Goal: Task Accomplishment & Management: Complete application form

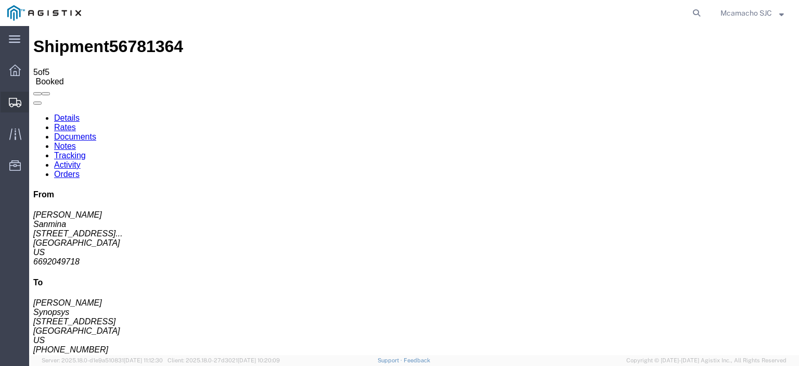
click at [36, 99] on span "Shipments" at bounding box center [32, 102] width 7 height 21
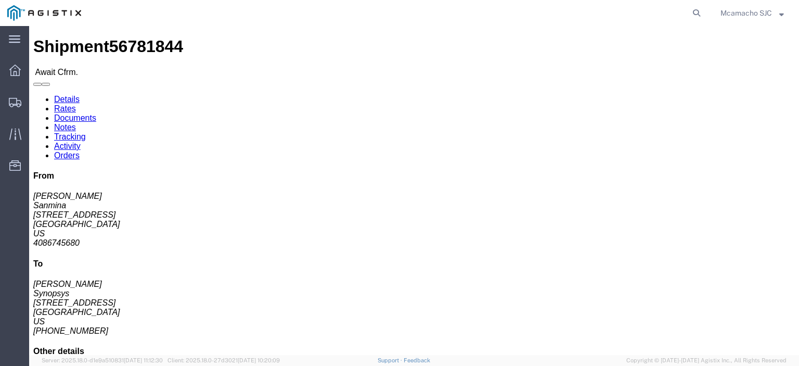
click link "Confirm"
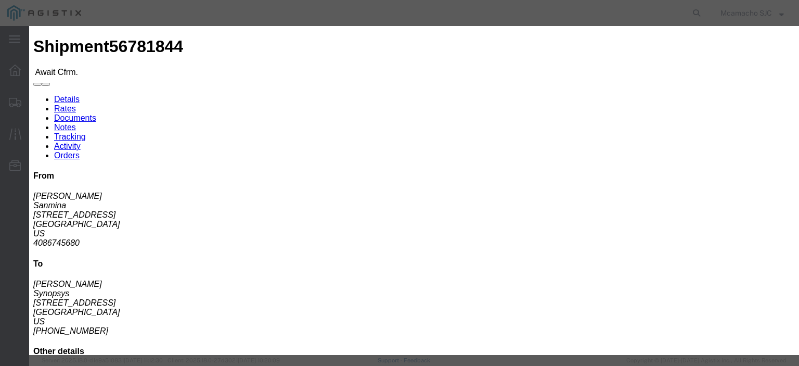
click fieldset "Confirmation Details Use my profile Bill of Lading Number Person Monitor Shipme…"
click input "text"
paste input "1000987797"
type input "1000987797"
type input "[PERSON_NAME]"
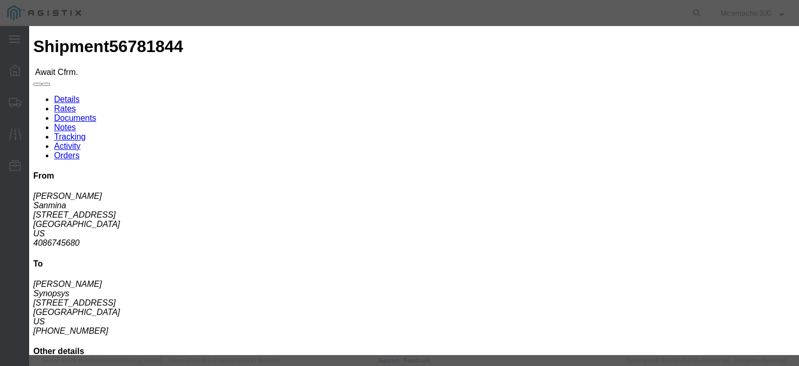
type input "4084571280"
click select "Select Midnight 1 am 2 am 3 am 4 am 5 am 6 am 7 am 8 am 9 am 10 am 11 am 12 Noo…"
select select "1400"
click select "Select Midnight 1 am 2 am 3 am 4 am 5 am 6 am 7 am 8 am 9 am 10 am 11 am 12 Noo…"
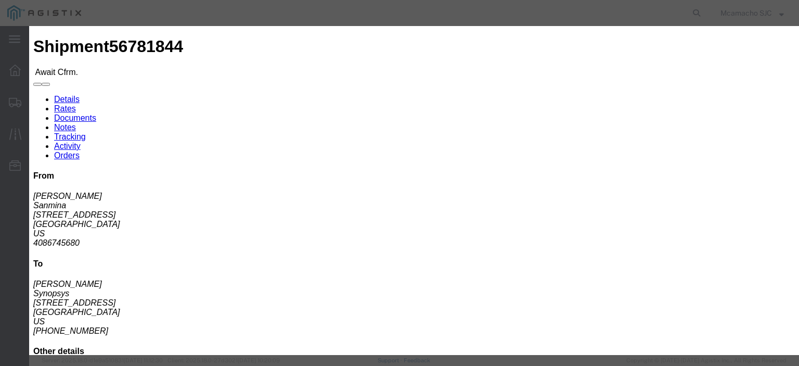
click input "[DATE]"
click td "10"
type input "[DATE]"
click select "Select Midnight 1 am 2 am 3 am 4 am 5 am 6 am 7 am 8 am 9 am 10 am 11 am 12 Noo…"
select select "1600"
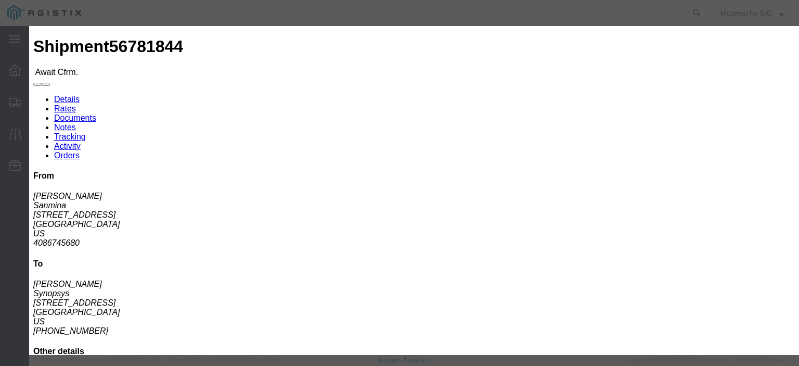
click select "Select Midnight 1 am 2 am 3 am 4 am 5 am 6 am 7 am 8 am 9 am 10 am 11 am 12 Noo…"
click button "Submit"
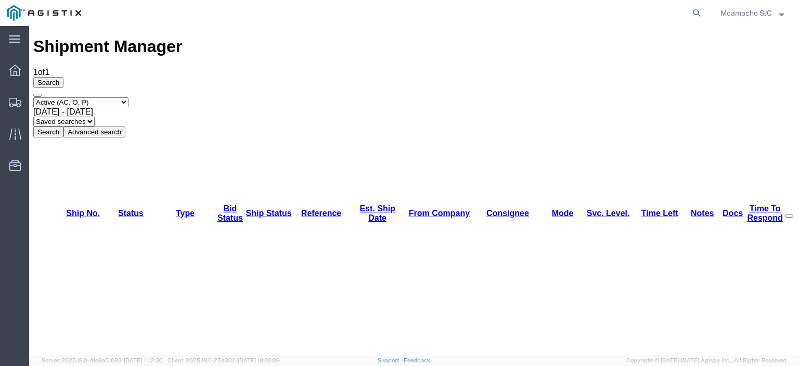
click at [75, 97] on select "Select status Active (AC, O, P) All Approved Awaiting Confirmation (AC) Booked …" at bounding box center [80, 102] width 95 height 10
select select "BOOK"
click at [33, 97] on select "Select status Active (AC, O, P) All Approved Awaiting Confirmation (AC) Booked …" at bounding box center [80, 102] width 95 height 10
click at [63, 126] on button "Search" at bounding box center [48, 131] width 30 height 11
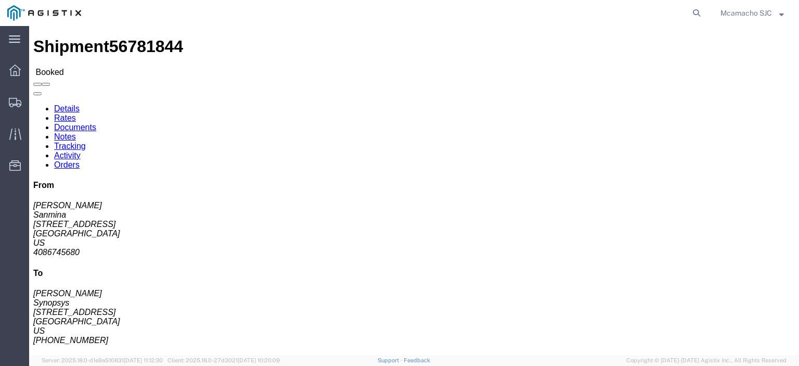
click link "Documents"
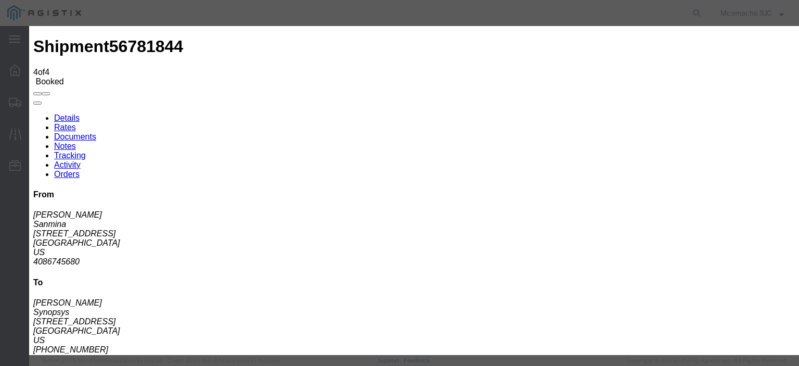
type input "C:\fakepath\1000987797.pdf"
type input "AIRGROUP"
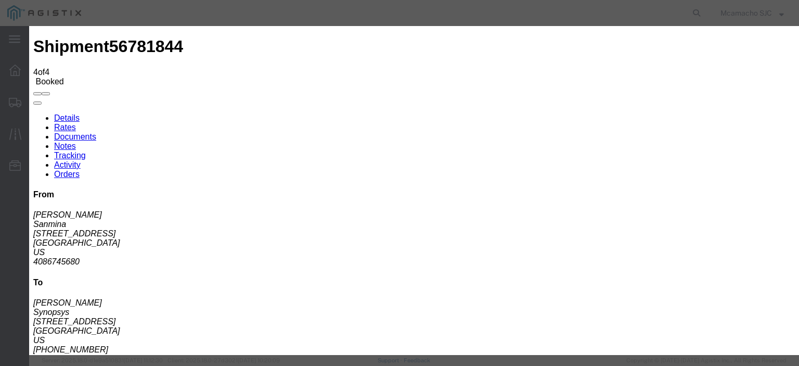
type input "HAWB"
select select "BILL_OF_LADING"
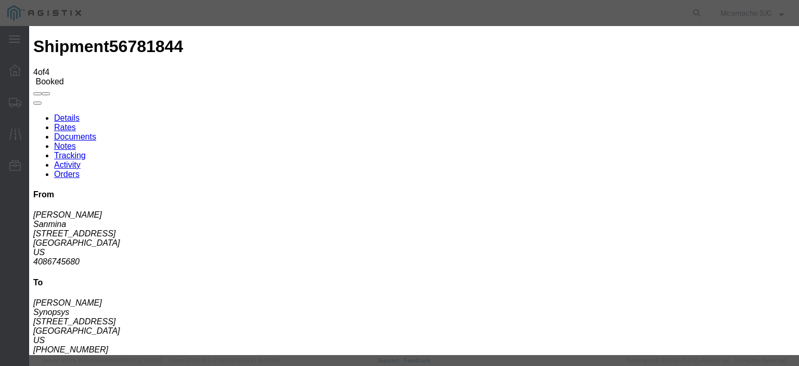
select select
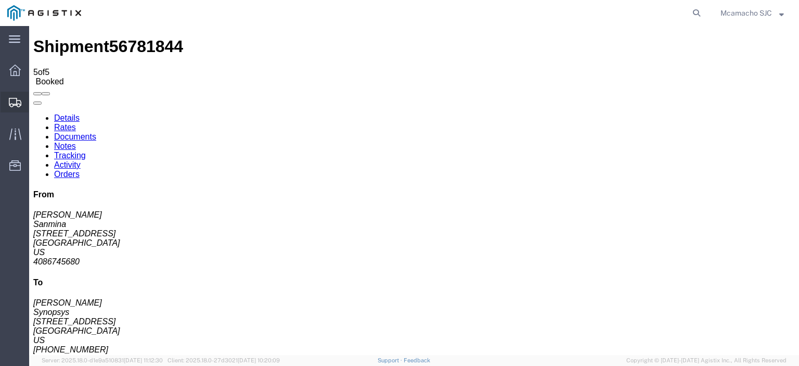
click at [36, 101] on span "Shipments" at bounding box center [32, 102] width 7 height 21
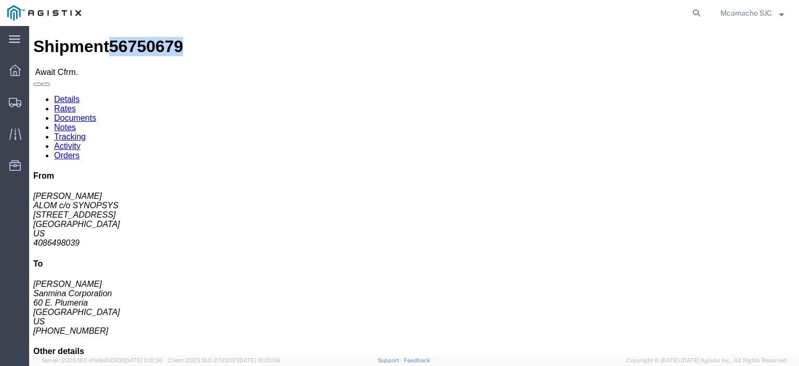
drag, startPoint x: 123, startPoint y: 12, endPoint x: 71, endPoint y: 11, distance: 51.5
click span "56750679"
copy span "56750679"
click at [36, 100] on span "Shipments" at bounding box center [32, 102] width 7 height 21
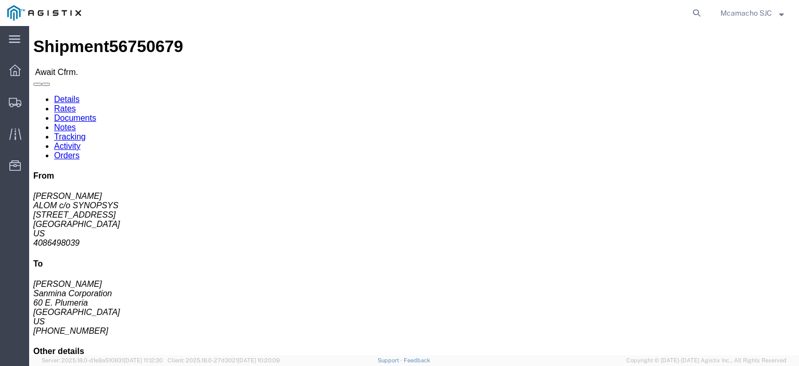
click link "Confirm"
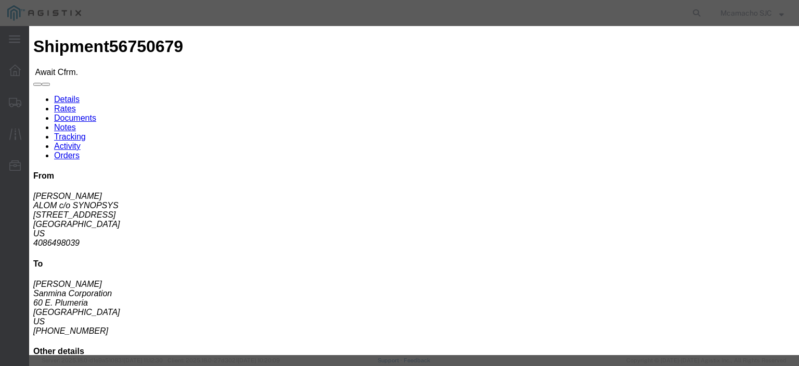
click input "text"
paste input "1000987835"
type input "1000987835"
type input "[PERSON_NAME]"
type input "4084571280"
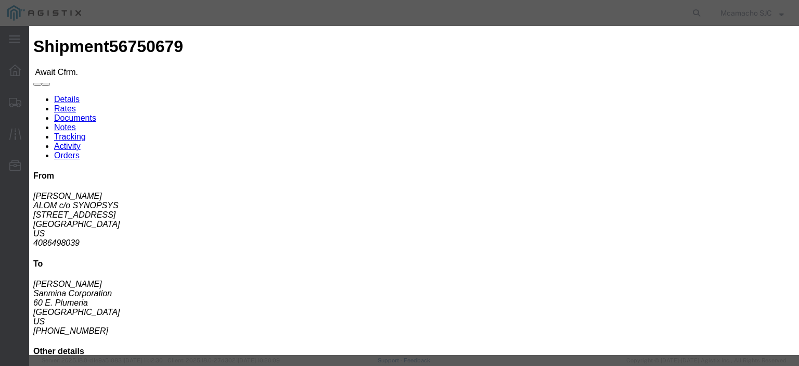
click select "Select Midnight 1 am 2 am 3 am 4 am 5 am 6 am 7 am 8 am 9 am 10 am 11 am 12 Noo…"
click div "Confirmation Details Use my profile Bill of Lading Number 1000987835 Person Mon…"
click input "[DATE]"
click td "10"
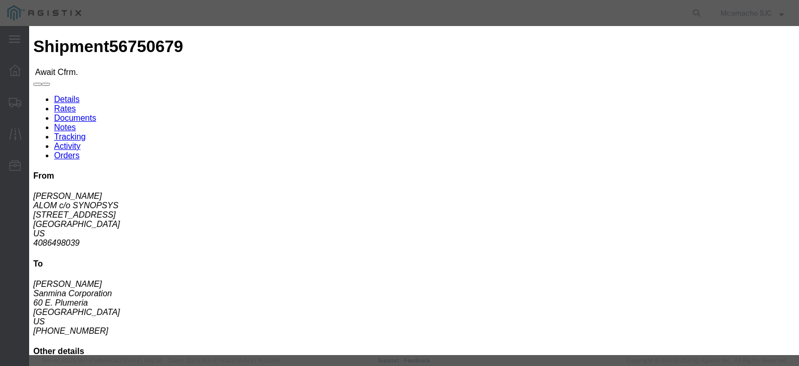
type input "[DATE]"
click button "Submit"
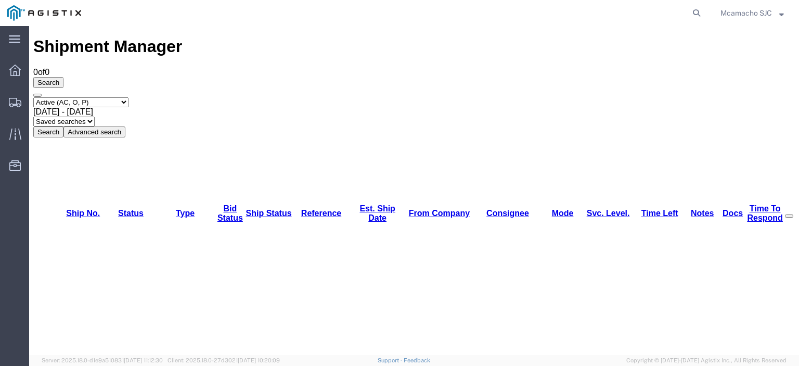
click at [79, 97] on select "Select status Active (AC, O, P) All Approved Awaiting Confirmation (AC) Booked …" at bounding box center [80, 102] width 95 height 10
select select "BOOK"
click at [33, 97] on select "Select status Active (AC, O, P) All Approved Awaiting Confirmation (AC) Booked …" at bounding box center [80, 102] width 95 height 10
click at [63, 126] on button "Search" at bounding box center [48, 131] width 30 height 11
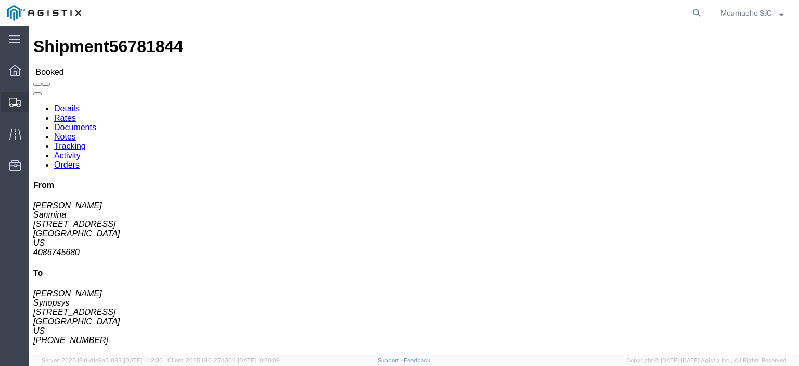
click at [36, 99] on span "Shipments" at bounding box center [32, 102] width 7 height 21
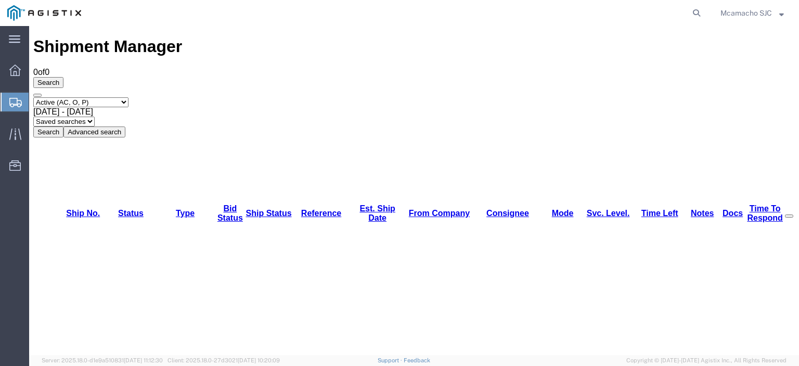
click at [63, 126] on button "Search" at bounding box center [48, 131] width 30 height 11
click at [99, 97] on select "Select status Active (AC, O, P) All Approved Awaiting Confirmation (AC) Booked …" at bounding box center [80, 102] width 95 height 10
select select "ALL"
click at [33, 97] on select "Select status Active (AC, O, P) All Approved Awaiting Confirmation (AC) Booked …" at bounding box center [80, 102] width 95 height 10
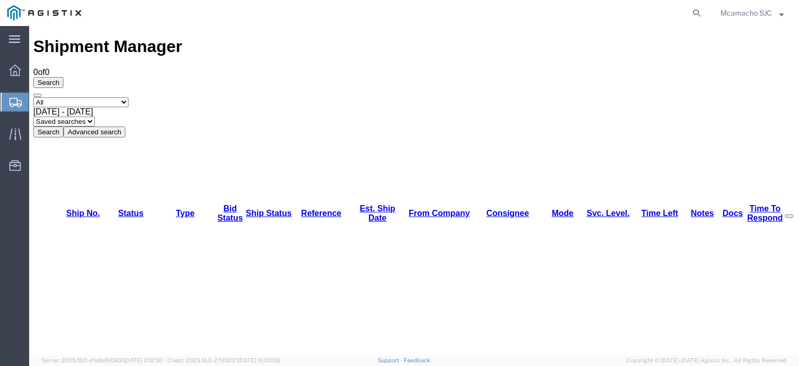
click at [63, 126] on button "Search" at bounding box center [48, 131] width 30 height 11
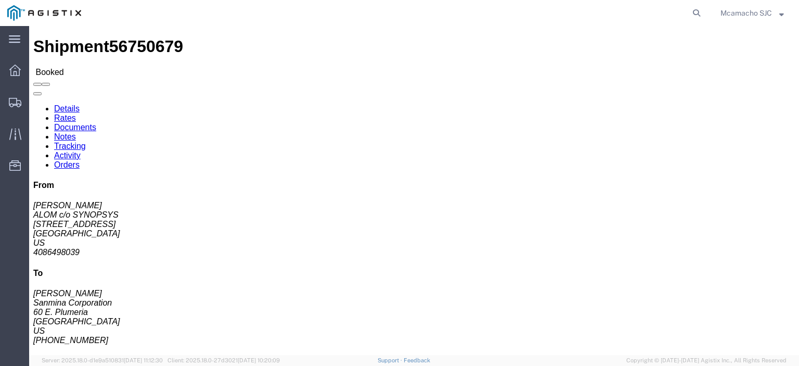
click link "Documents"
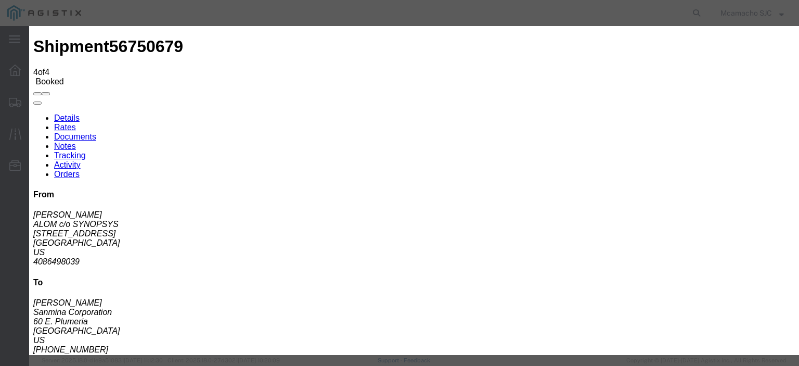
type input "C:\fakepath\1000987835.pdf"
drag, startPoint x: 367, startPoint y: 109, endPoint x: 374, endPoint y: 116, distance: 10.3
type input "AIRGROUP"
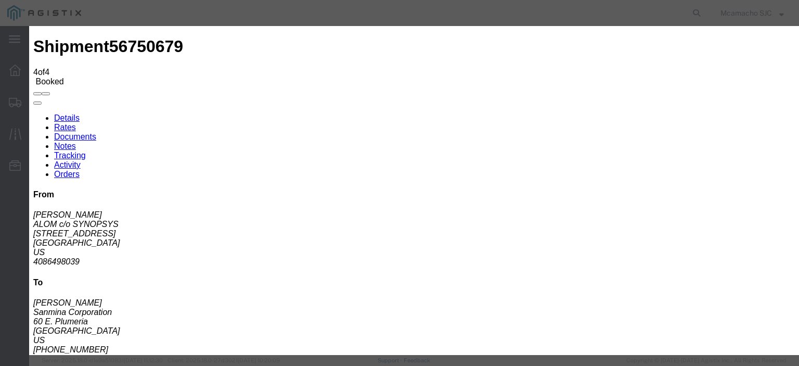
type input "HAWB"
select select "BILL_OF_LADING"
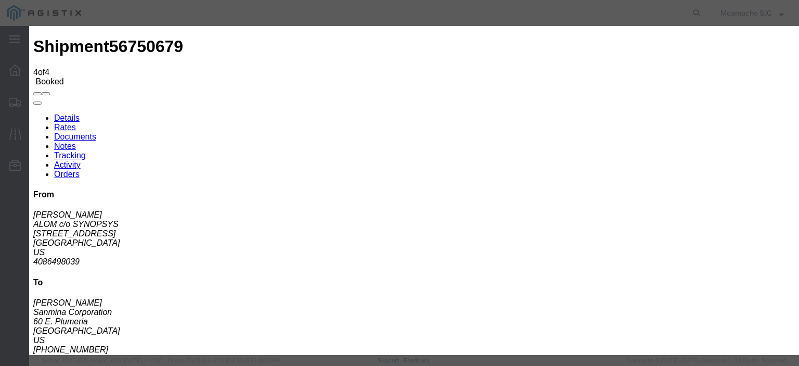
select select
